Goal: Task Accomplishment & Management: Manage account settings

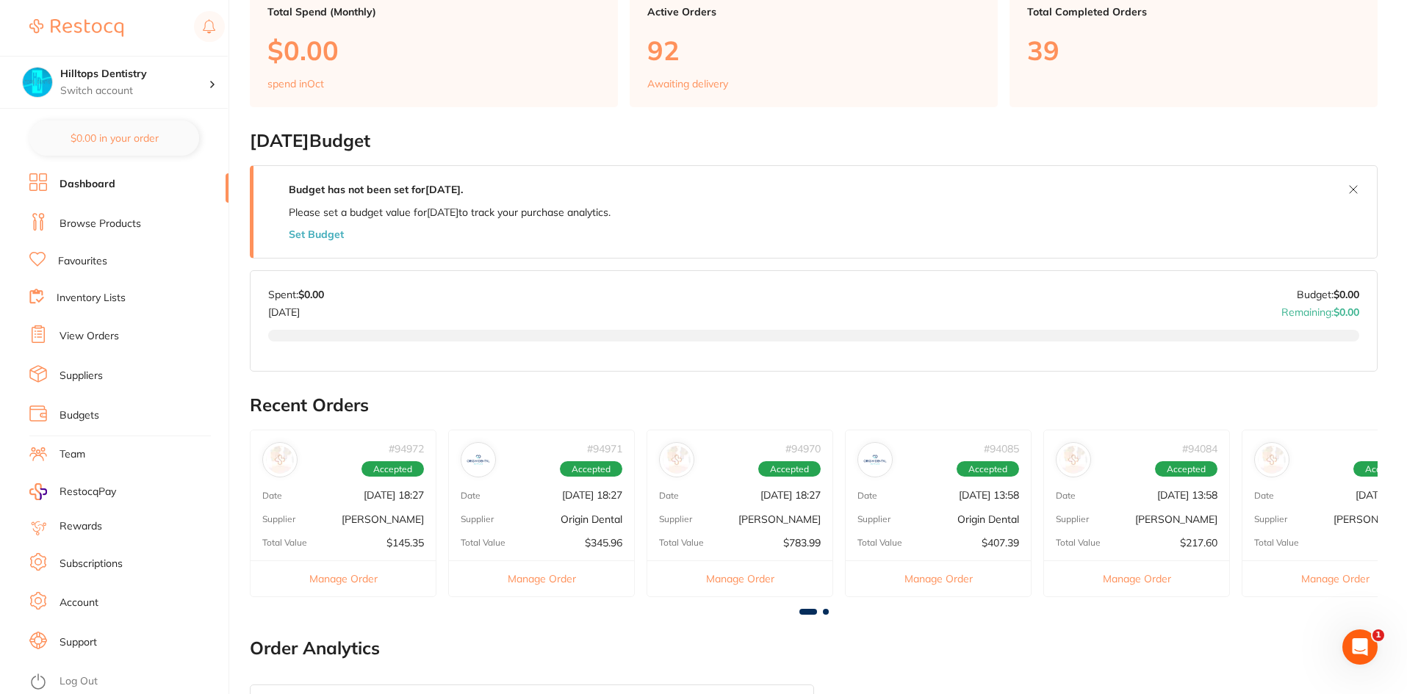
scroll to position [147, 0]
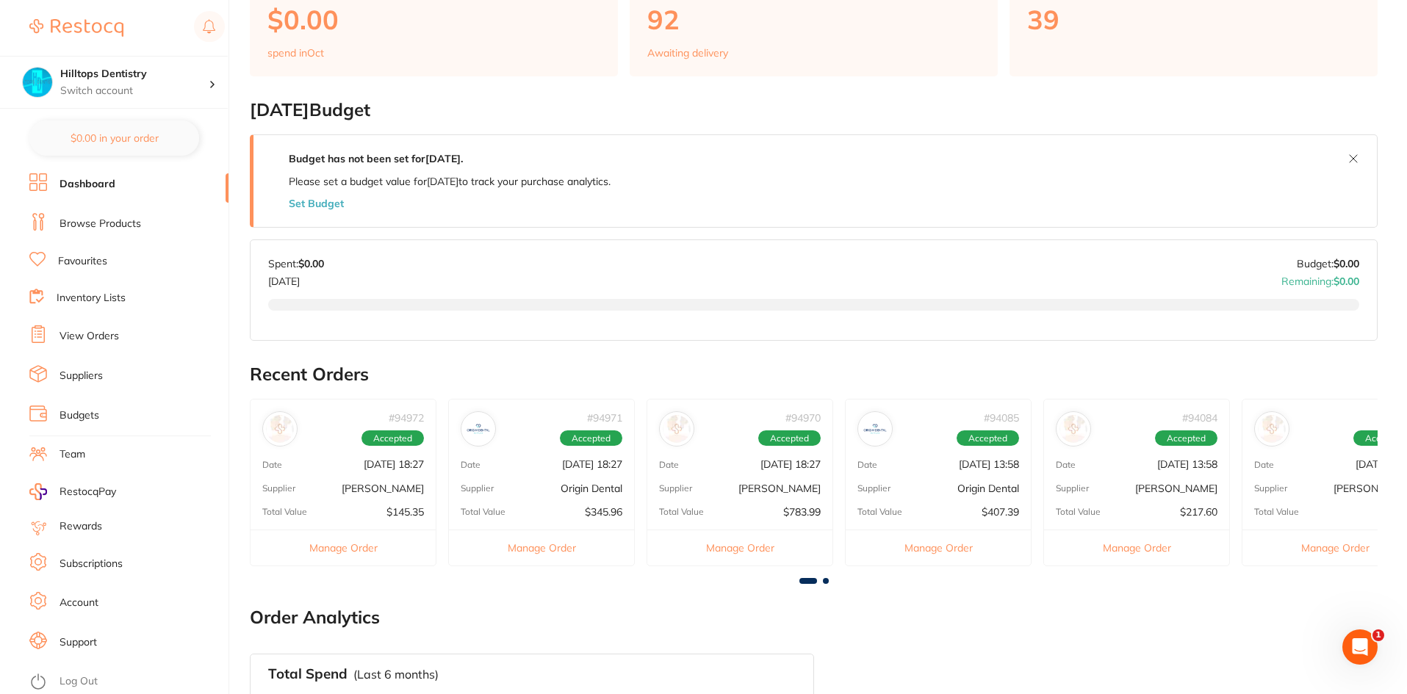
click at [370, 481] on div "# 94972 Accepted Date [DATE] 18:27 Supplier [PERSON_NAME] Total Value $145.35 M…" at bounding box center [343, 482] width 187 height 167
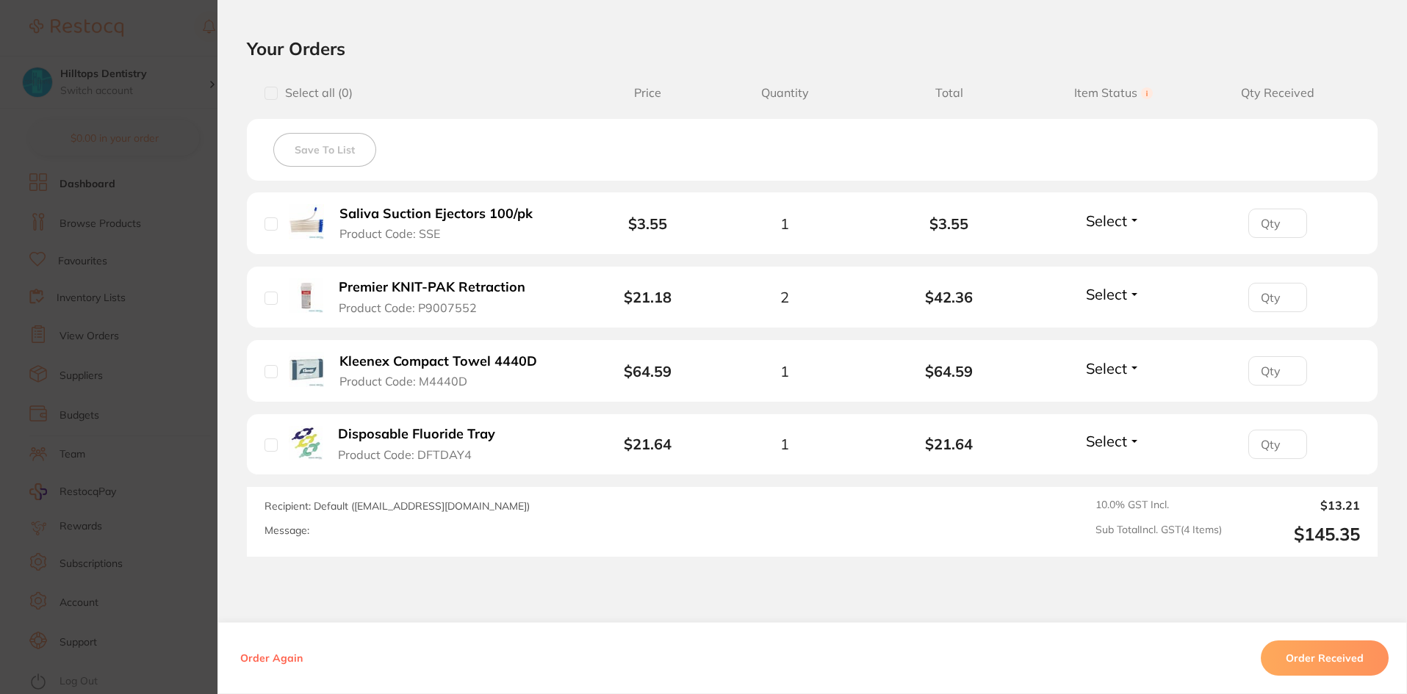
scroll to position [367, 0]
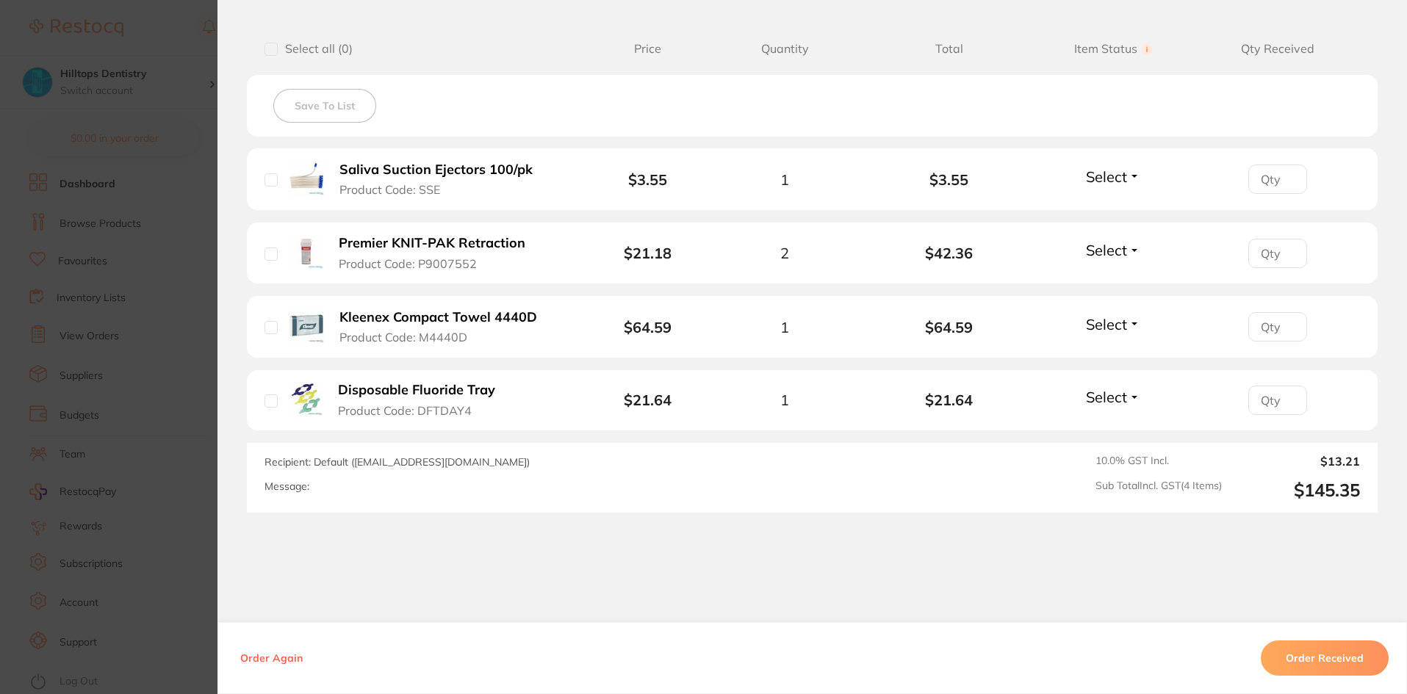
click at [259, 182] on li "Saliva Suction Ejectors 100/pk Product Code: SSE $3.55 1 $3.55 Select Received …" at bounding box center [812, 179] width 1131 height 62
click at [264, 178] on input "checkbox" at bounding box center [270, 179] width 13 height 13
checkbox input "true"
click at [269, 52] on input "checkbox" at bounding box center [270, 49] width 13 height 13
checkbox input "true"
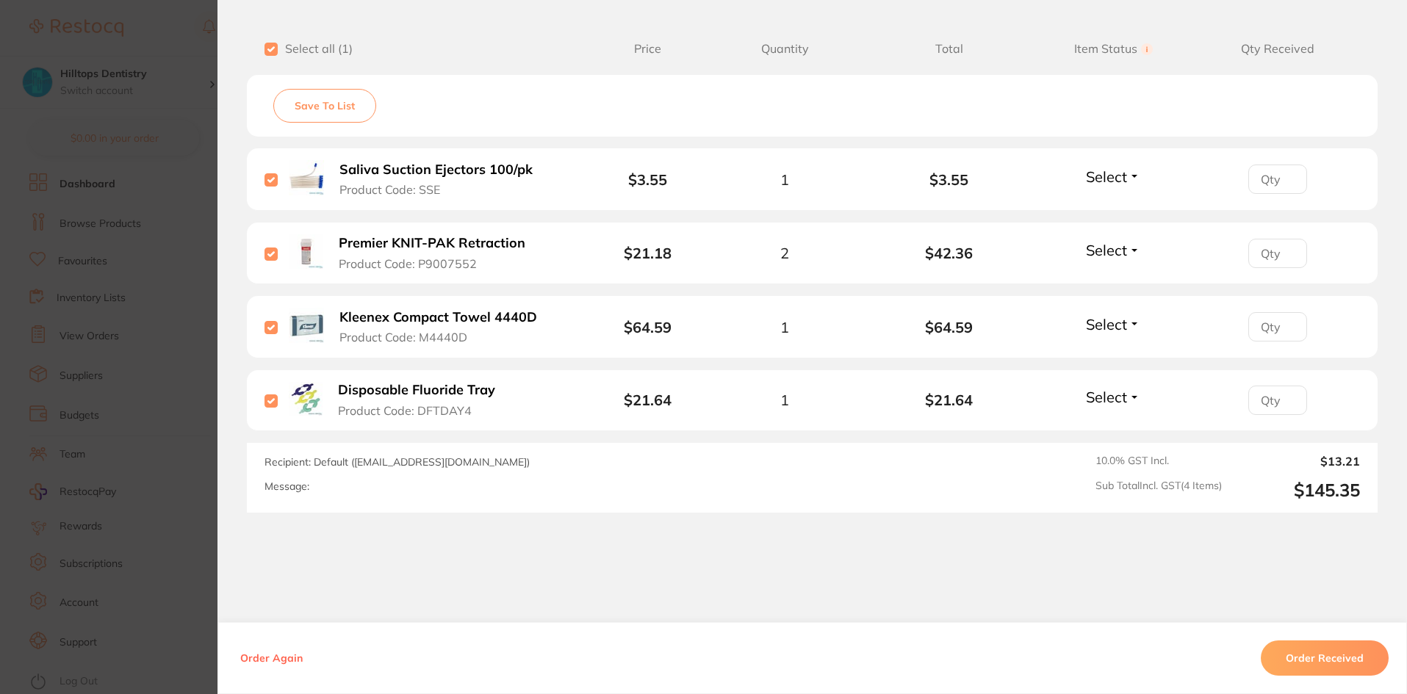
checkbox input "true"
click at [1314, 664] on button "Order Received" at bounding box center [1325, 658] width 128 height 35
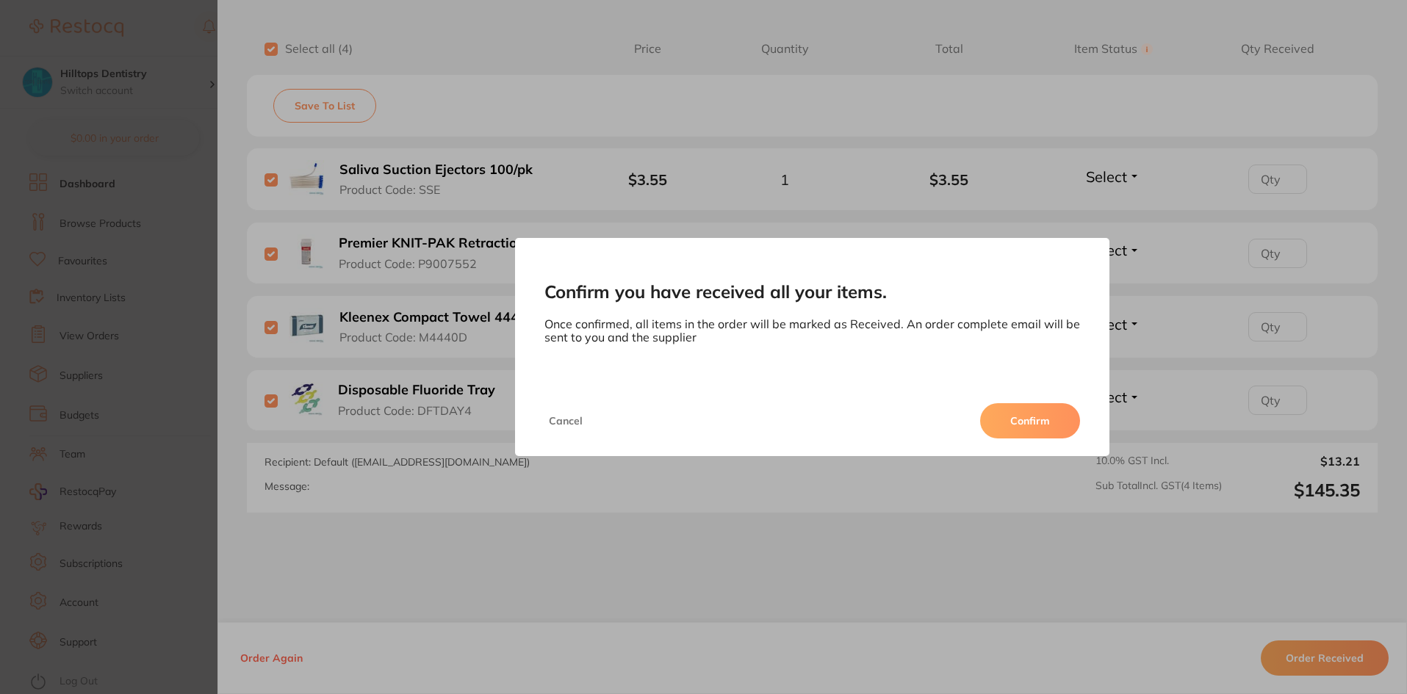
click at [1029, 406] on button "Confirm" at bounding box center [1030, 420] width 100 height 35
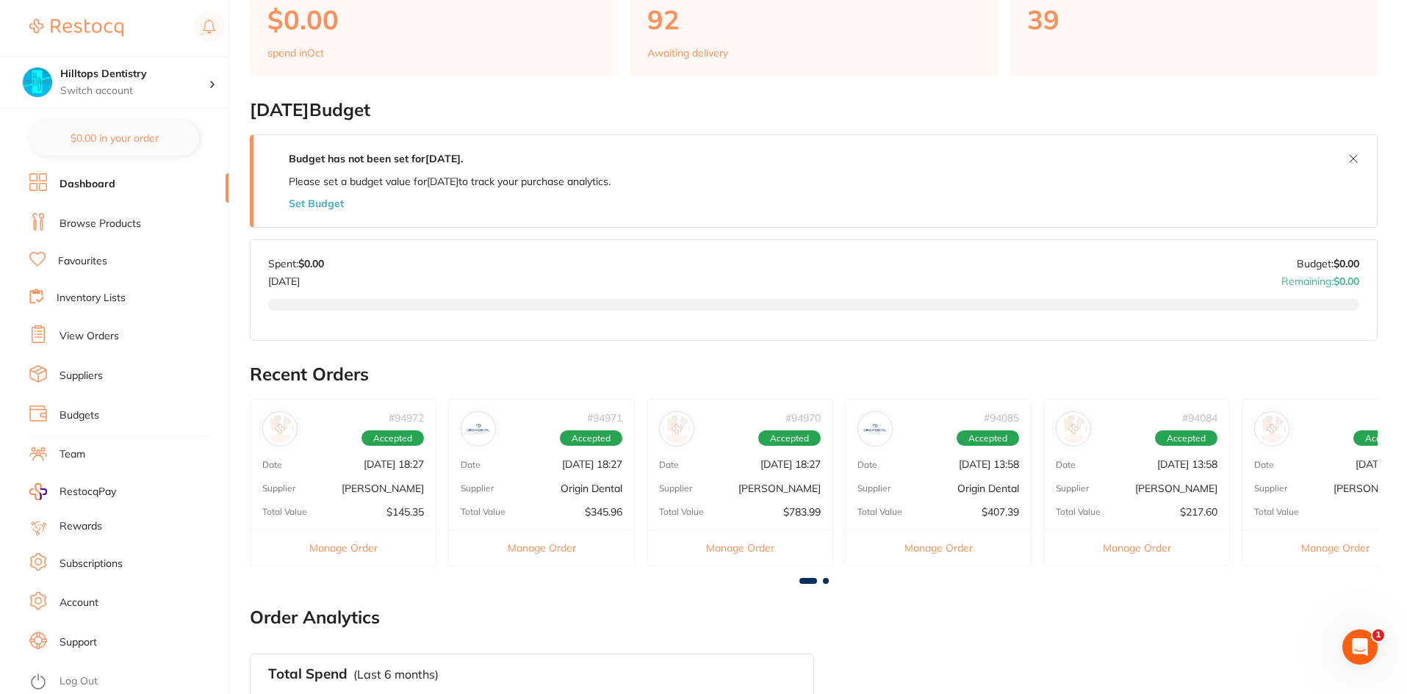
scroll to position [0, 0]
